Goal: Task Accomplishment & Management: Complete application form

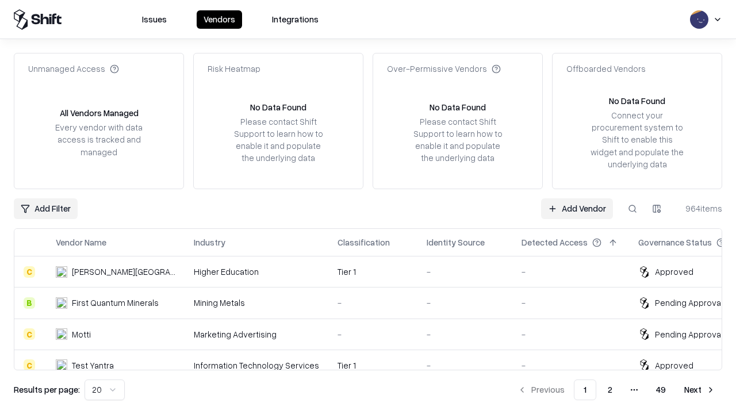
click at [577, 208] on link "Add Vendor" at bounding box center [577, 208] width 72 height 21
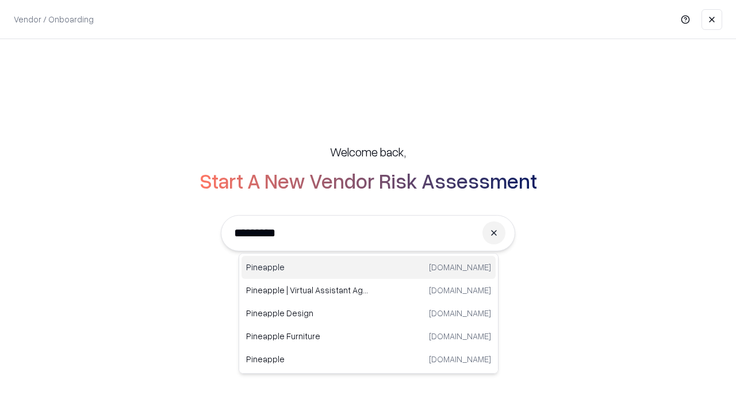
click at [369, 267] on div "Pineapple [DOMAIN_NAME]" at bounding box center [368, 267] width 254 height 23
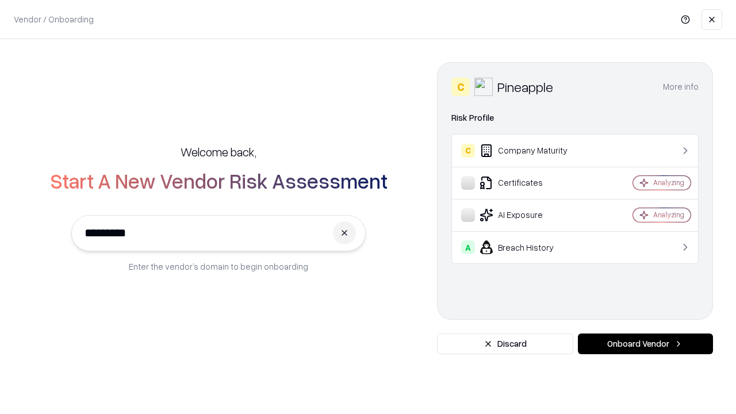
type input "*********"
click at [645, 344] on button "Onboard Vendor" at bounding box center [645, 343] width 135 height 21
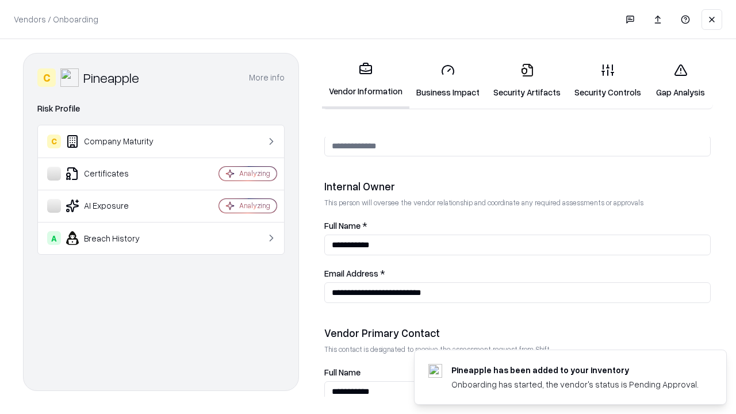
scroll to position [596, 0]
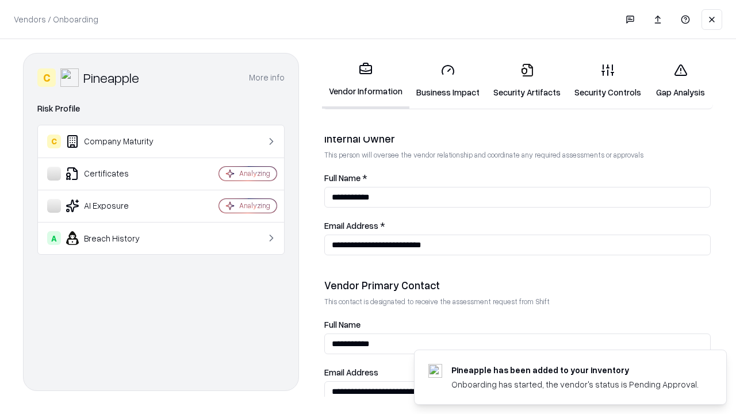
click at [448, 80] on link "Business Impact" at bounding box center [447, 80] width 77 height 53
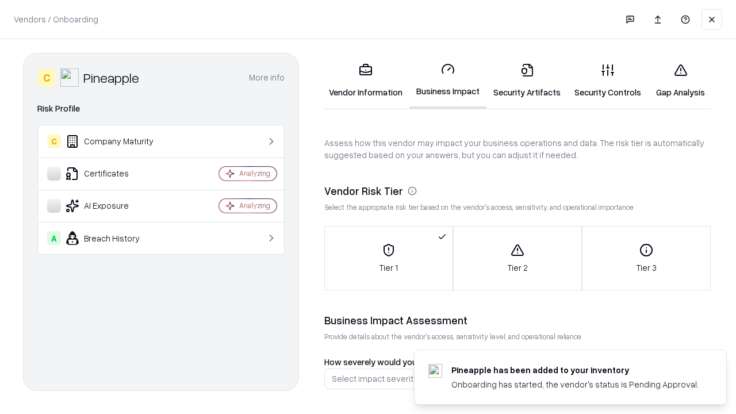
click at [527, 80] on link "Security Artifacts" at bounding box center [526, 80] width 81 height 53
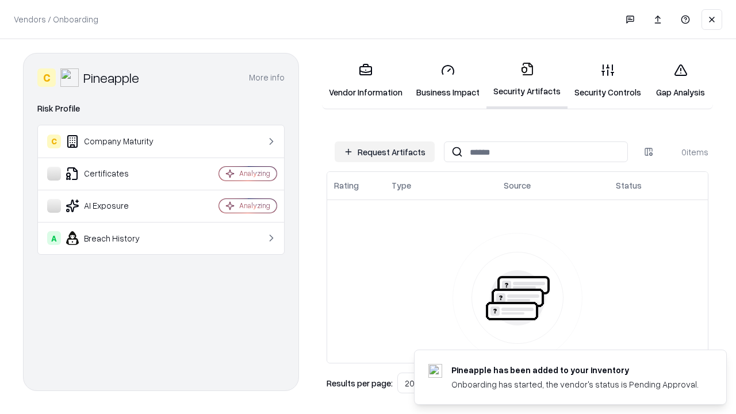
click at [385, 152] on button "Request Artifacts" at bounding box center [385, 151] width 100 height 21
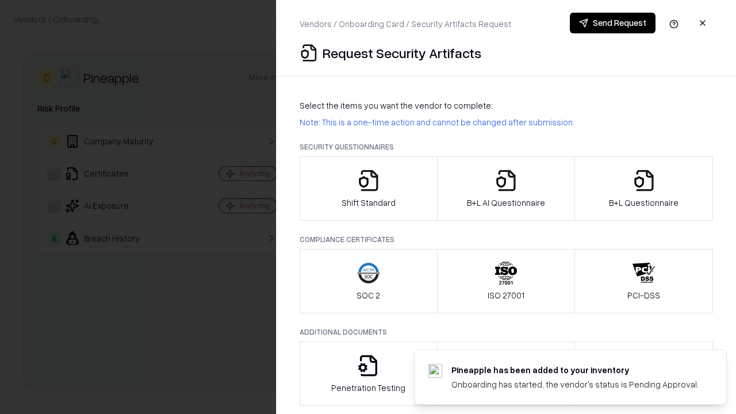
click at [368, 189] on icon "button" at bounding box center [368, 180] width 23 height 23
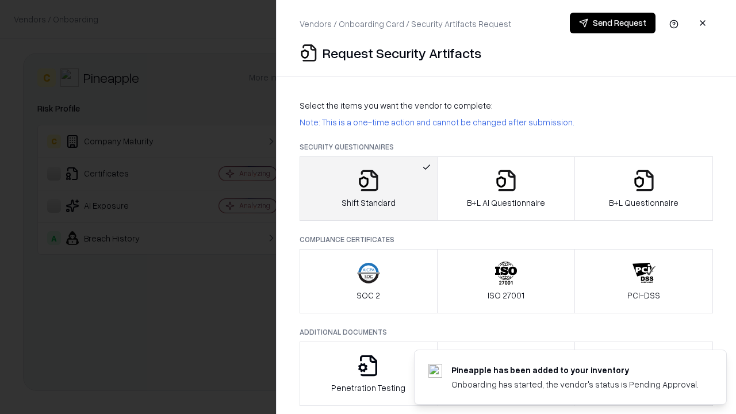
click at [612, 23] on button "Send Request" at bounding box center [613, 23] width 86 height 21
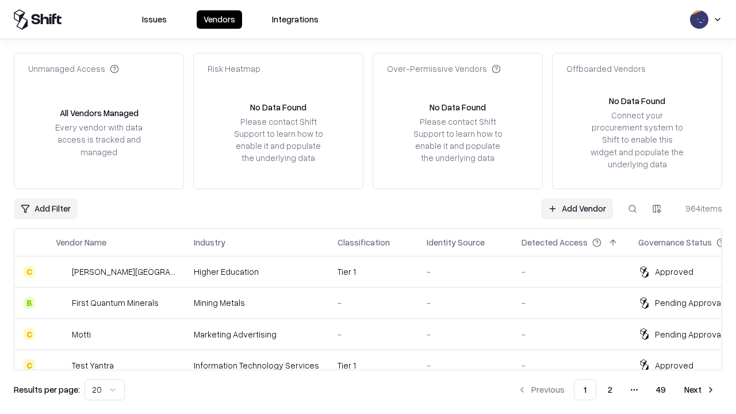
click at [632, 208] on button at bounding box center [632, 208] width 21 height 21
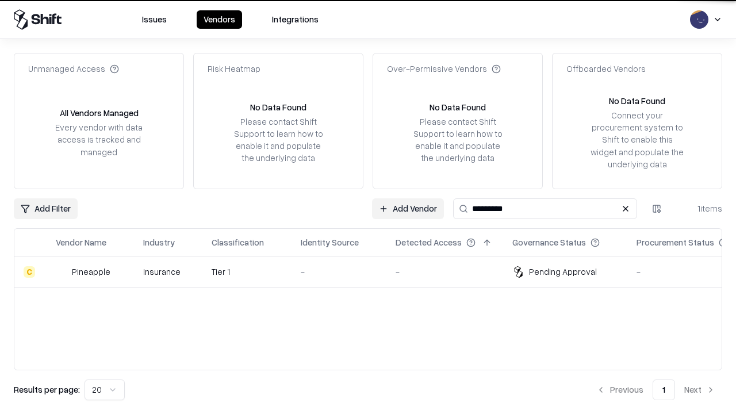
type input "*********"
click at [375, 271] on div "-" at bounding box center [339, 272] width 76 height 12
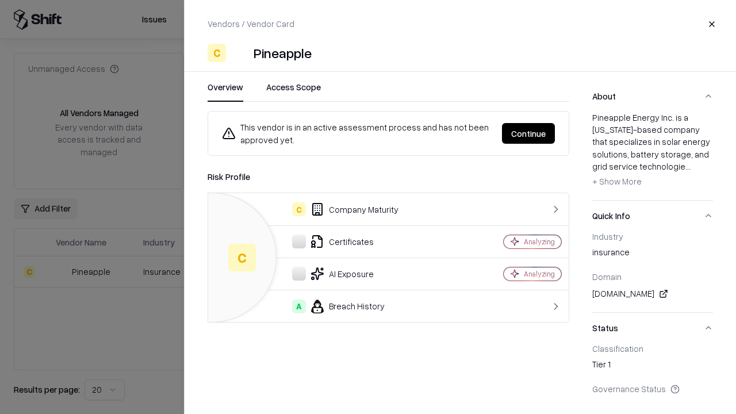
click at [528, 133] on button "Continue" at bounding box center [528, 133] width 53 height 21
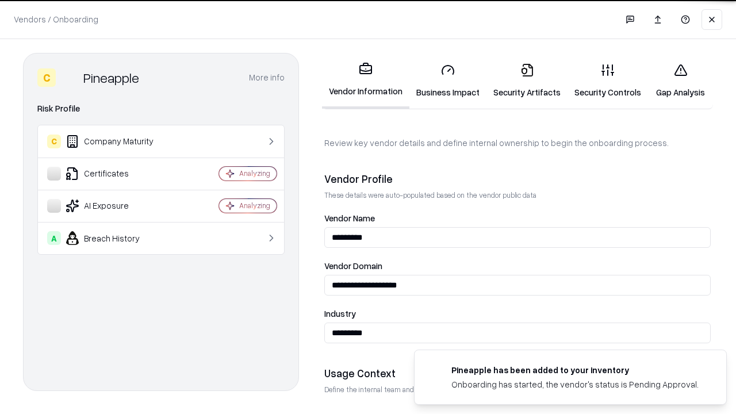
click at [527, 80] on link "Security Artifacts" at bounding box center [526, 80] width 81 height 53
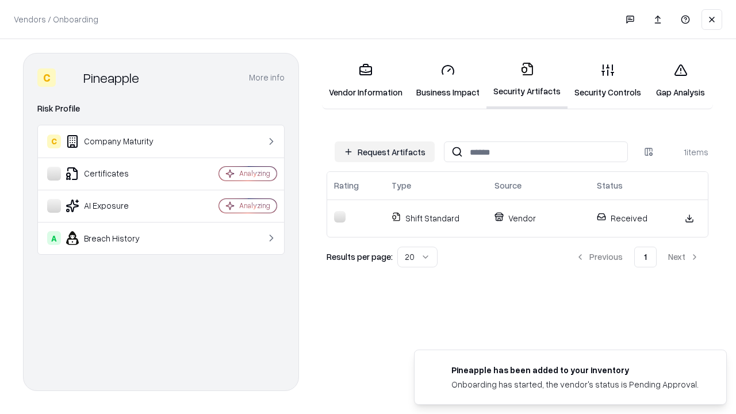
click at [608, 80] on link "Security Controls" at bounding box center [608, 80] width 80 height 53
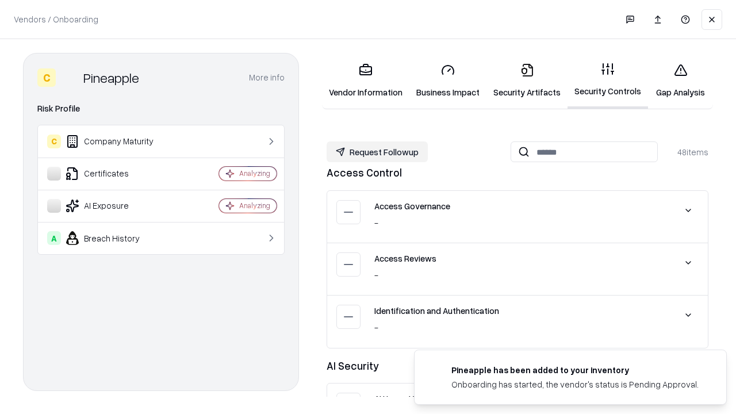
click at [377, 152] on button "Request Followup" at bounding box center [377, 151] width 101 height 21
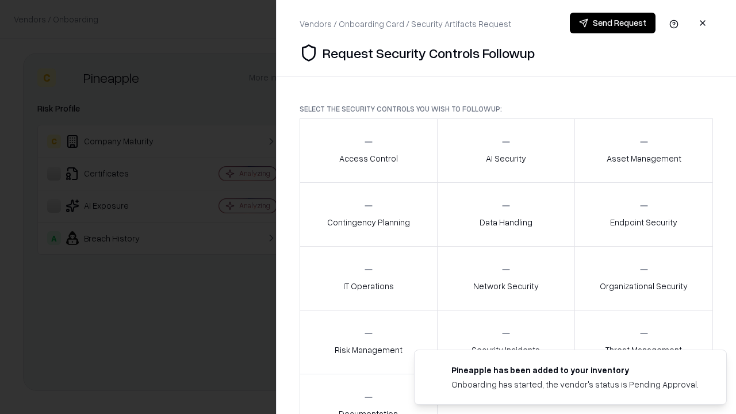
click at [368, 151] on div "Access Control" at bounding box center [368, 150] width 59 height 28
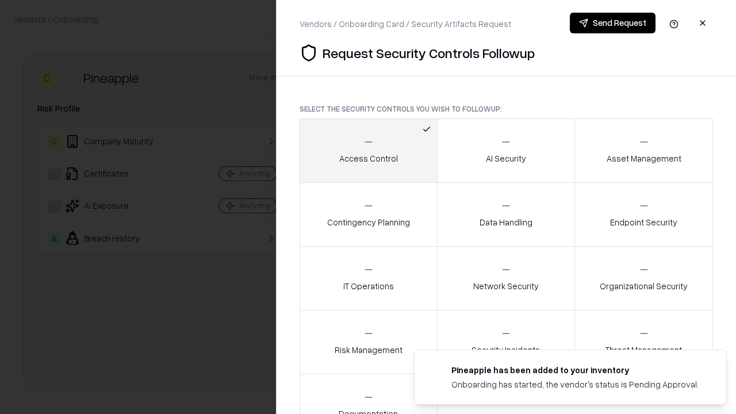
click at [612, 23] on button "Send Request" at bounding box center [613, 23] width 86 height 21
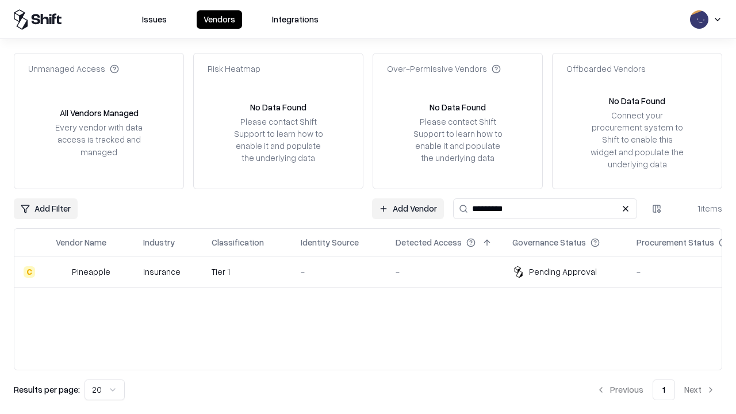
type input "*********"
click at [375, 271] on div "-" at bounding box center [339, 272] width 76 height 12
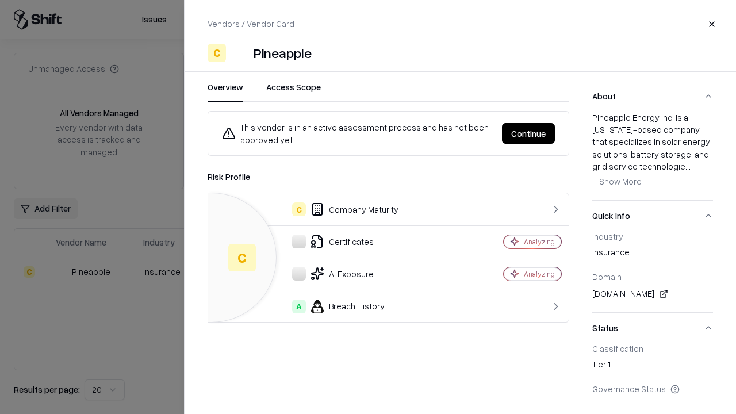
click at [528, 133] on button "Continue" at bounding box center [528, 133] width 53 height 21
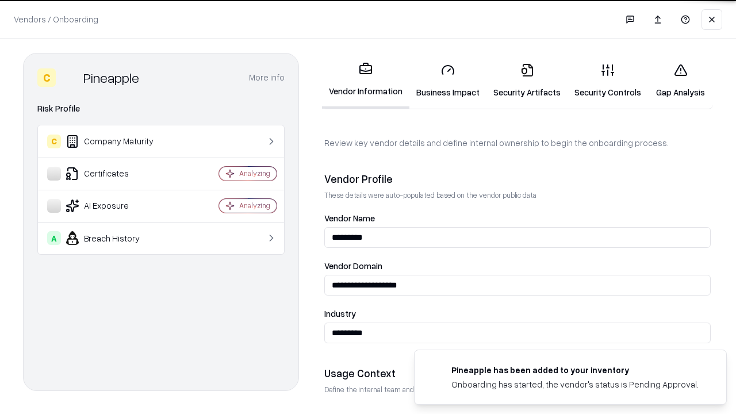
click at [680, 80] on link "Gap Analysis" at bounding box center [680, 80] width 65 height 53
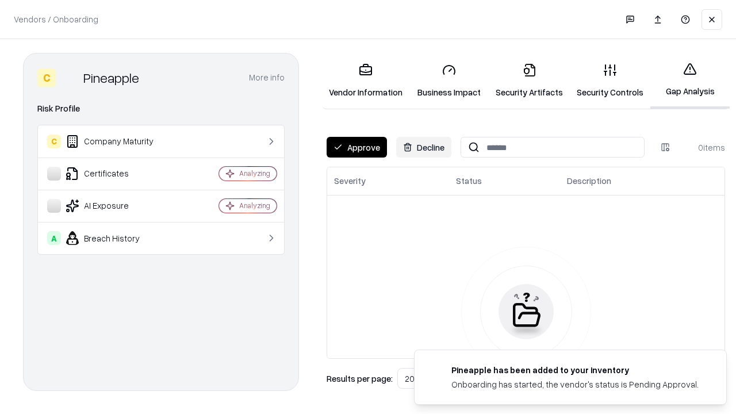
click at [356, 147] on button "Approve" at bounding box center [357, 147] width 60 height 21
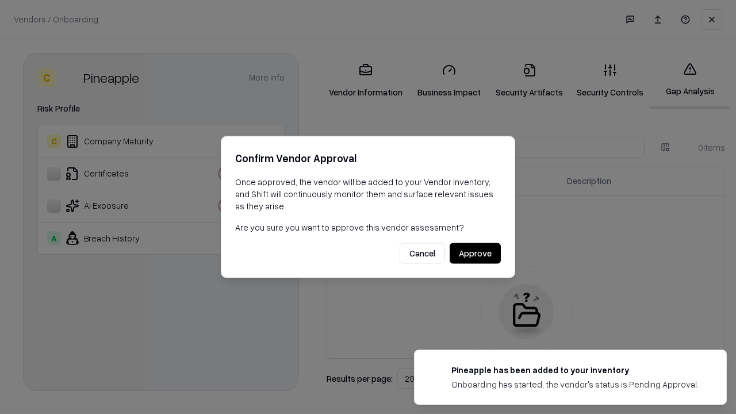
click at [475, 253] on button "Approve" at bounding box center [475, 253] width 51 height 21
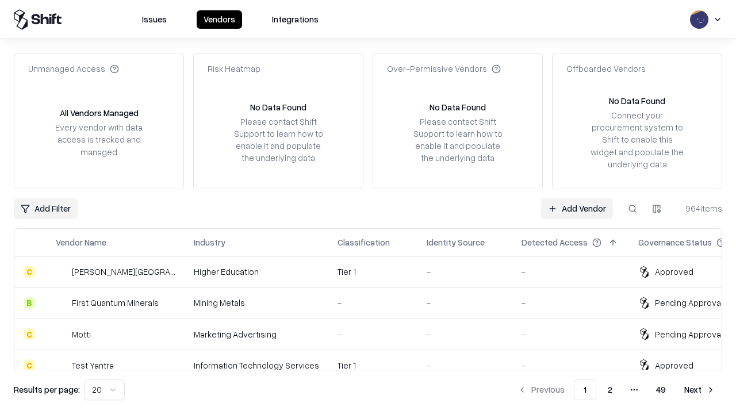
type input "*********"
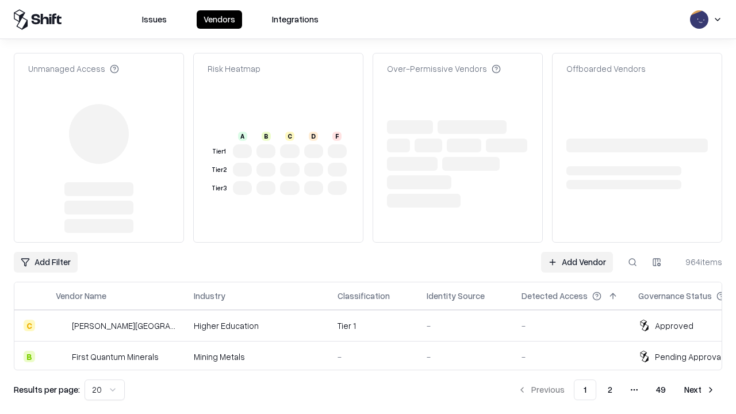
click at [577, 252] on link "Add Vendor" at bounding box center [577, 262] width 72 height 21
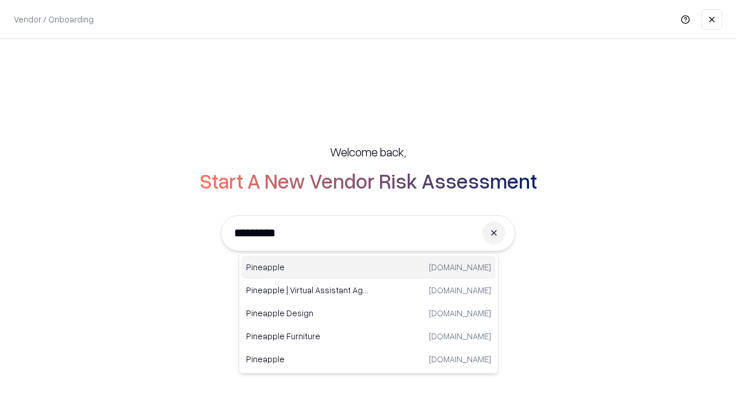
click at [369, 267] on div "Pineapple pineappleenergy.com" at bounding box center [368, 267] width 254 height 23
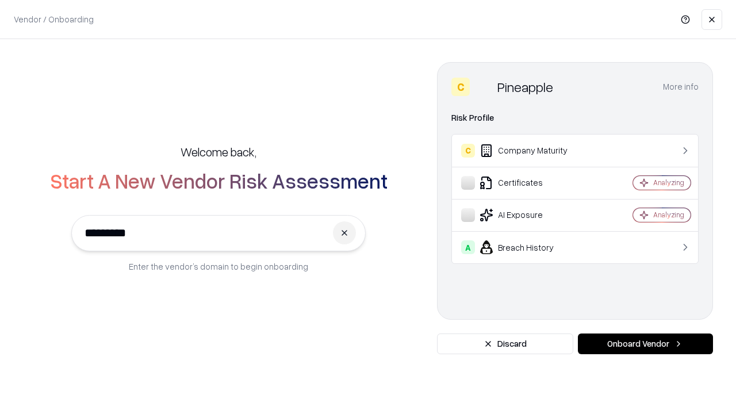
type input "*********"
click at [645, 344] on button "Onboard Vendor" at bounding box center [645, 343] width 135 height 21
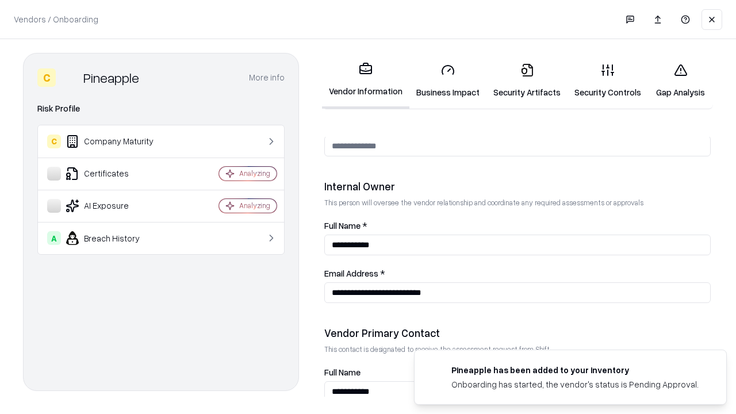
scroll to position [596, 0]
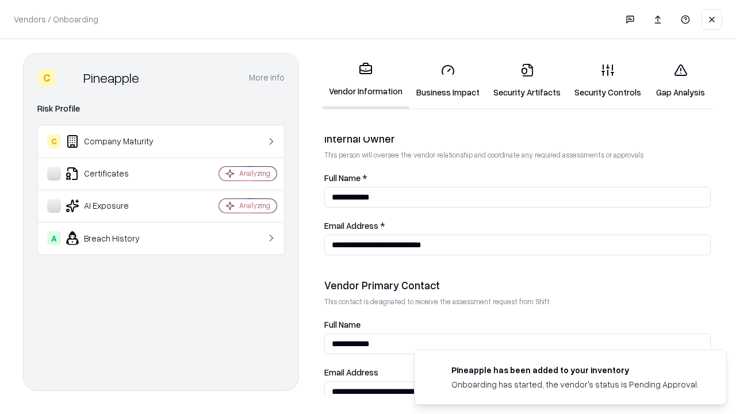
click at [680, 80] on link "Gap Analysis" at bounding box center [680, 80] width 65 height 53
